Goal: Use online tool/utility: Utilize a website feature to perform a specific function

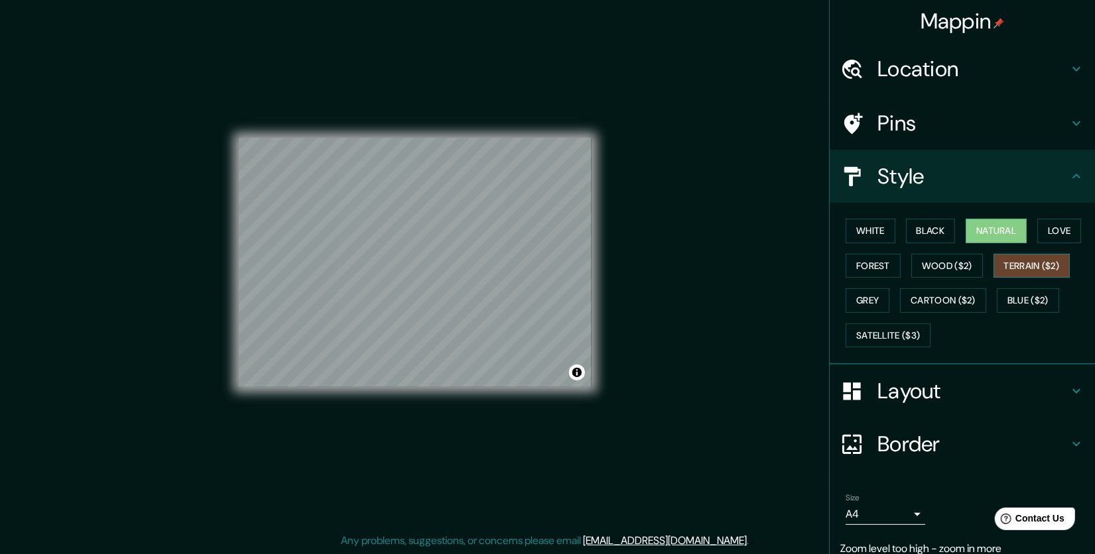
click at [1026, 273] on button "Terrain ($2)" at bounding box center [1031, 266] width 77 height 25
click at [929, 235] on button "Black" at bounding box center [931, 231] width 50 height 25
click at [870, 234] on button "White" at bounding box center [870, 231] width 50 height 25
click at [965, 224] on button "Natural" at bounding box center [995, 231] width 61 height 25
click at [920, 229] on button "Black" at bounding box center [931, 231] width 50 height 25
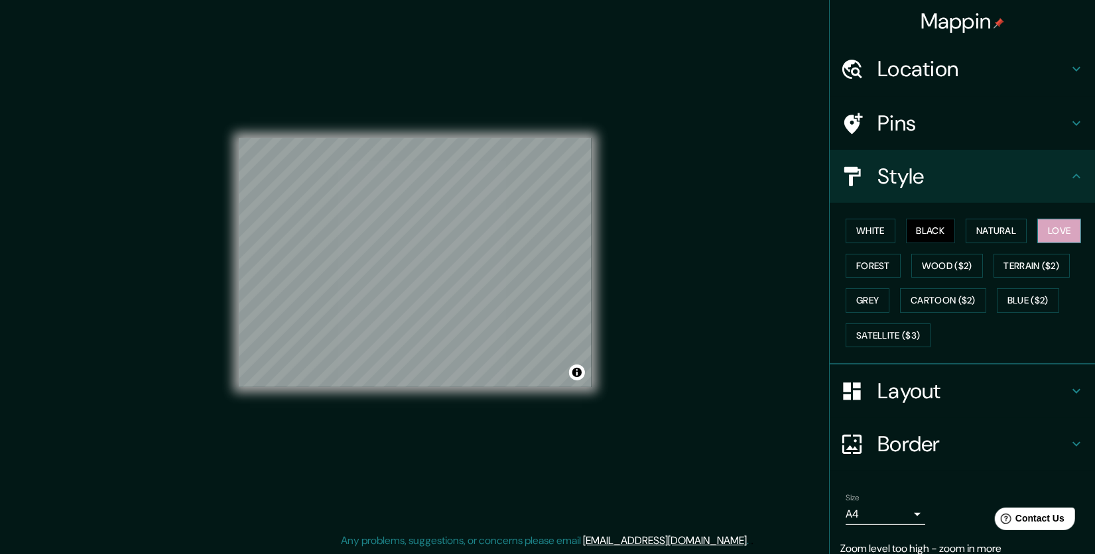
click at [1037, 225] on button "Love" at bounding box center [1059, 231] width 44 height 25
click at [868, 235] on button "White" at bounding box center [870, 231] width 50 height 25
click at [977, 227] on button "Natural" at bounding box center [995, 231] width 61 height 25
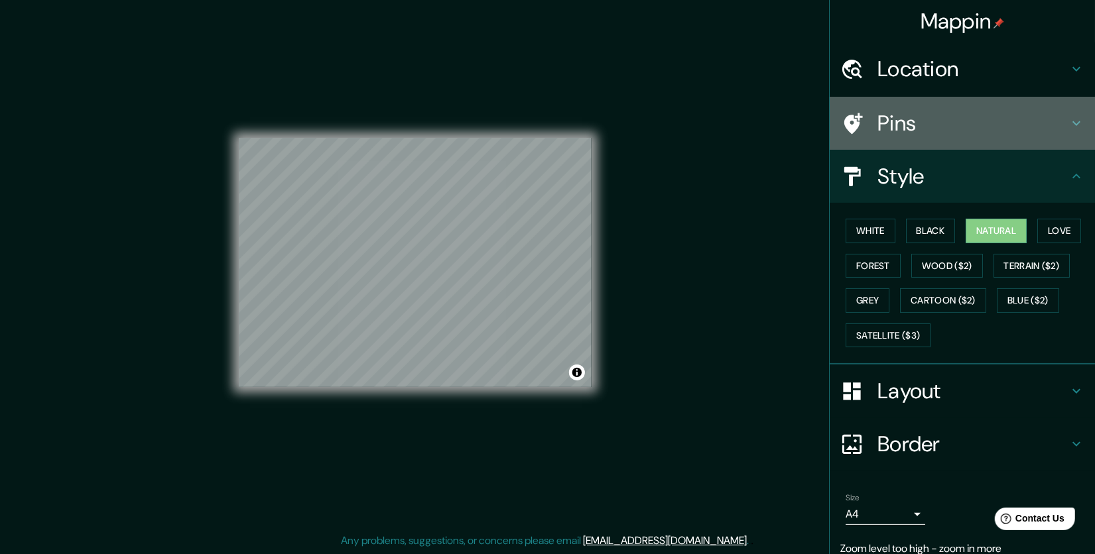
click at [976, 119] on h4 "Pins" at bounding box center [972, 123] width 191 height 27
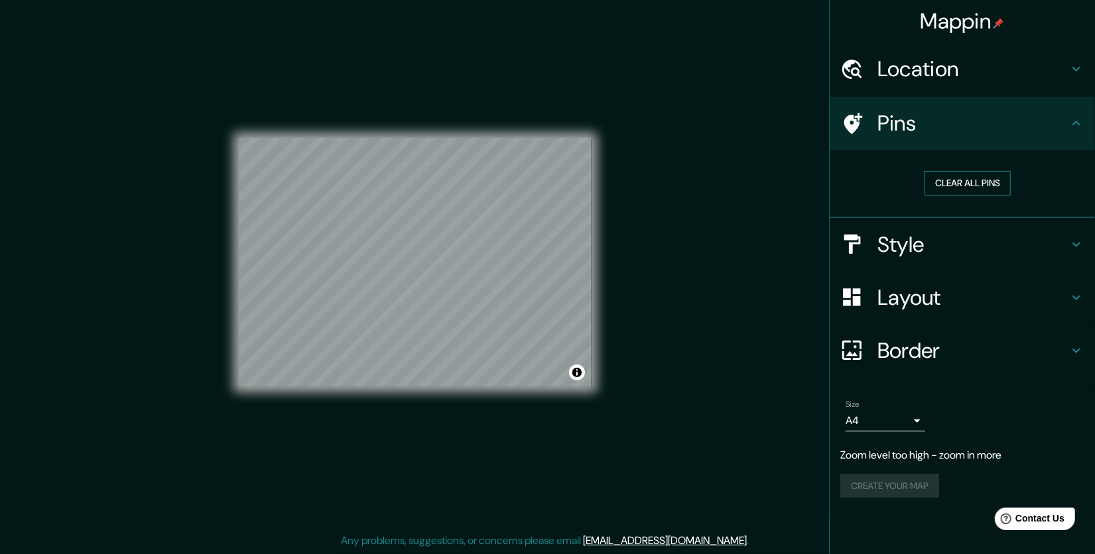
click at [970, 188] on button "Clear all pins" at bounding box center [967, 183] width 86 height 25
click at [890, 133] on h4 "Pins" at bounding box center [972, 123] width 191 height 27
click at [1070, 120] on icon at bounding box center [1076, 123] width 16 height 16
click at [937, 73] on h4 "Location" at bounding box center [972, 69] width 191 height 27
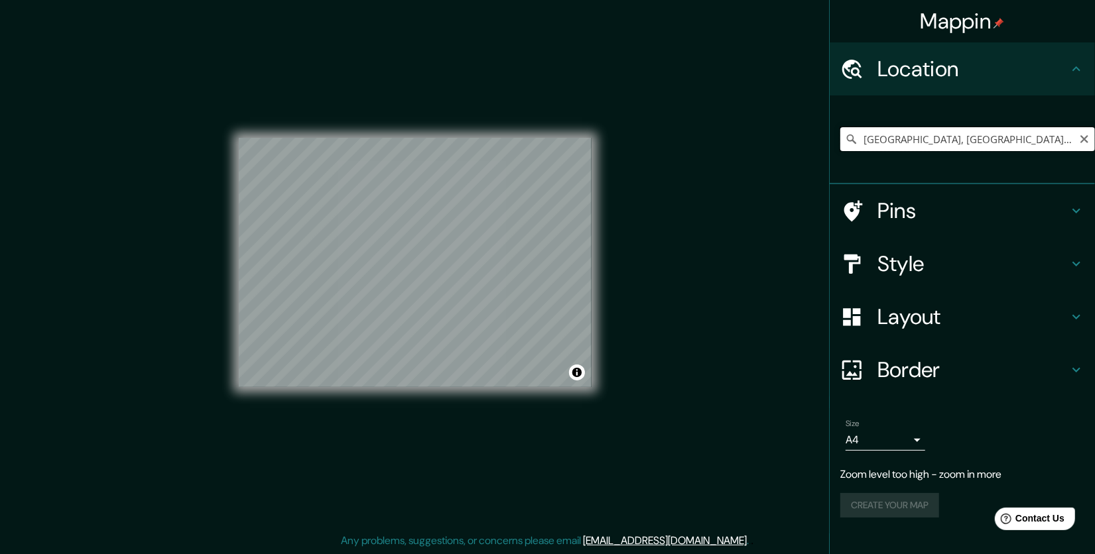
click at [991, 142] on input "[GEOGRAPHIC_DATA], [GEOGRAPHIC_DATA], [GEOGRAPHIC_DATA]" at bounding box center [967, 139] width 255 height 24
click at [920, 318] on h4 "Layout" at bounding box center [972, 317] width 191 height 27
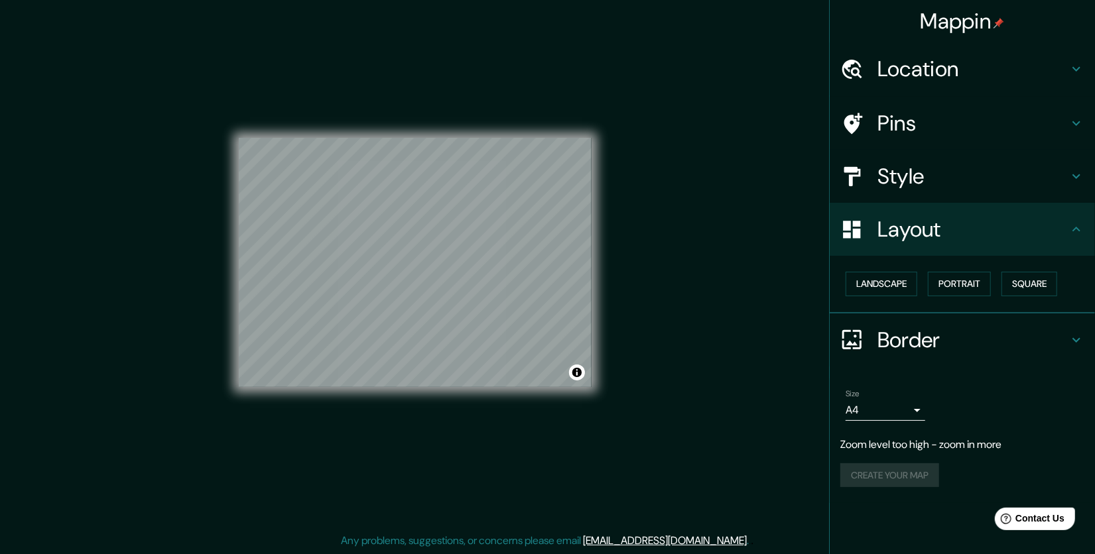
click at [938, 231] on h4 "Layout" at bounding box center [972, 229] width 191 height 27
click at [942, 188] on h4 "Style" at bounding box center [972, 176] width 191 height 27
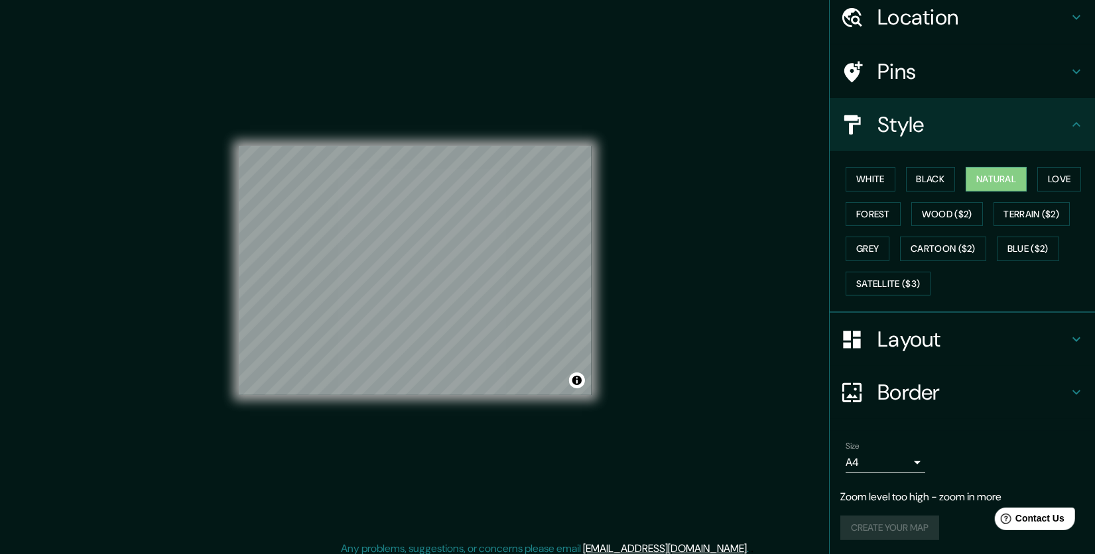
click at [933, 497] on p "Zoom level too high - zoom in more" at bounding box center [962, 497] width 244 height 16
click at [481, 410] on div "© Mapbox © OpenStreetMap Improve this map" at bounding box center [415, 270] width 353 height 499
click at [875, 182] on button "White" at bounding box center [870, 179] width 50 height 25
